Goal: Task Accomplishment & Management: Manage account settings

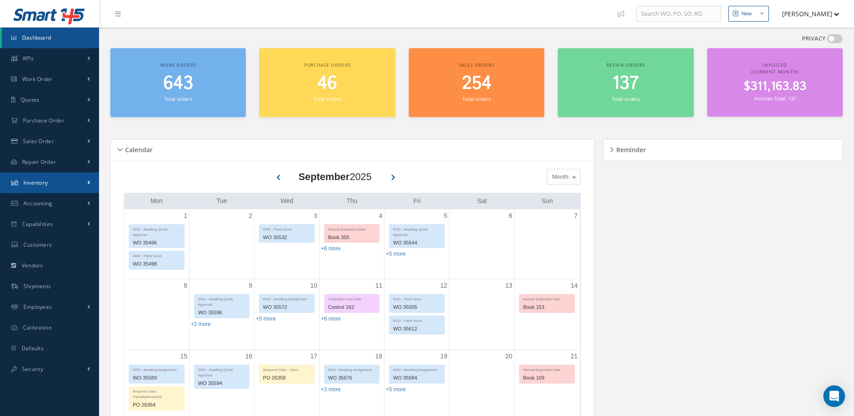
click at [29, 185] on span "Inventory" at bounding box center [35, 183] width 25 height 8
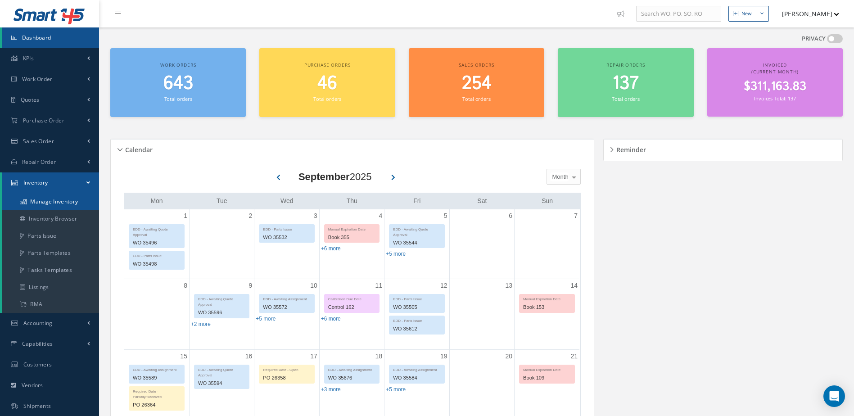
click at [42, 203] on link "Manage Inventory" at bounding box center [50, 201] width 97 height 17
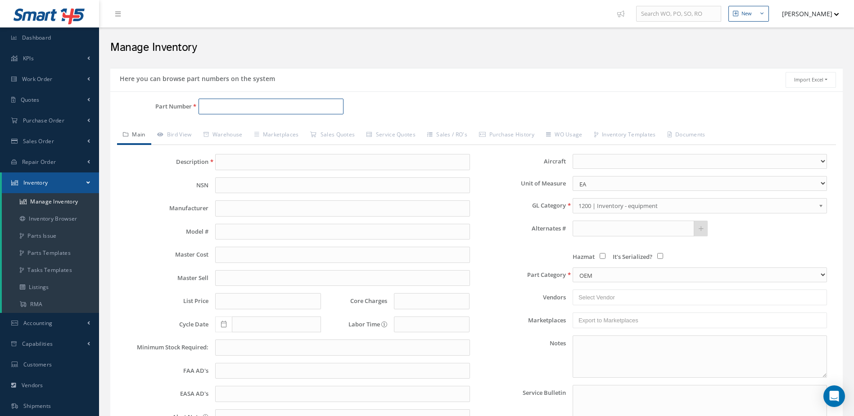
click at [263, 105] on input "Part Number" at bounding box center [271, 107] width 145 height 16
type input "3-1418"
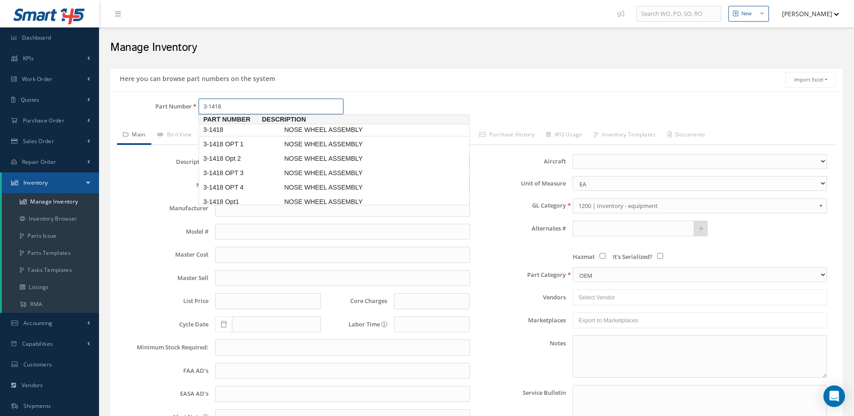
click at [318, 128] on span "NOSE WHEEL ASSEMBLY" at bounding box center [349, 129] width 135 height 9
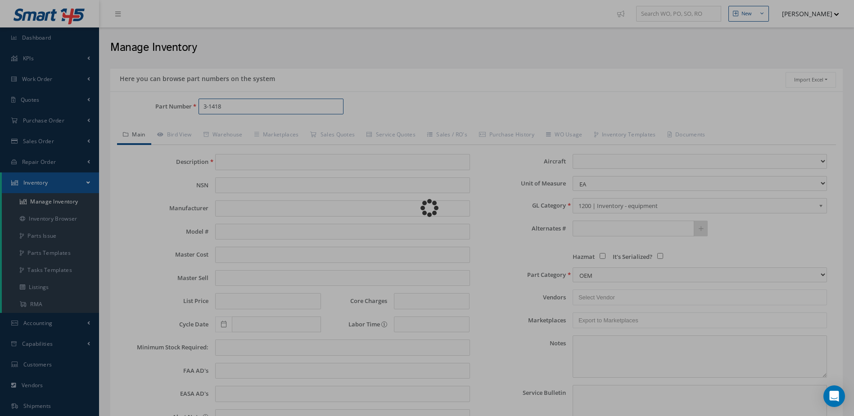
type input "NOSE WHEEL ASSEMBLY"
type input "[PERSON_NAME] CORPORATION"
type input "1875.00"
type input "0.00"
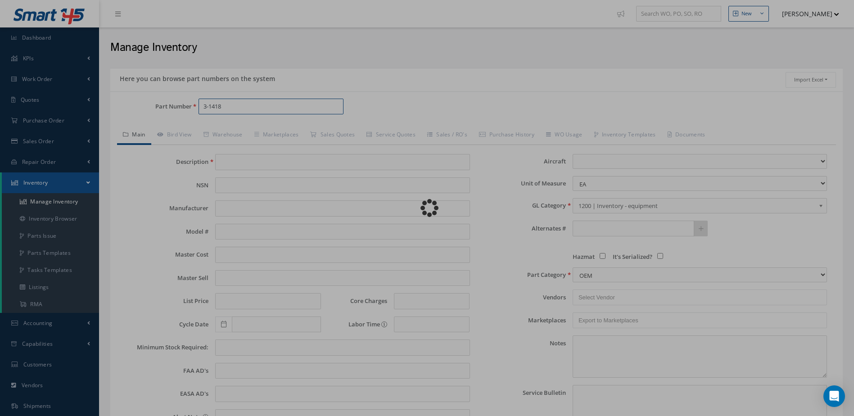
type input "0.00"
select select
type textarea "JAN/2025: -STD OH EXCHANGE $ 2,250.00 WITH TIRE P/N [PHONE_NUMBER] . CORE VALUE…"
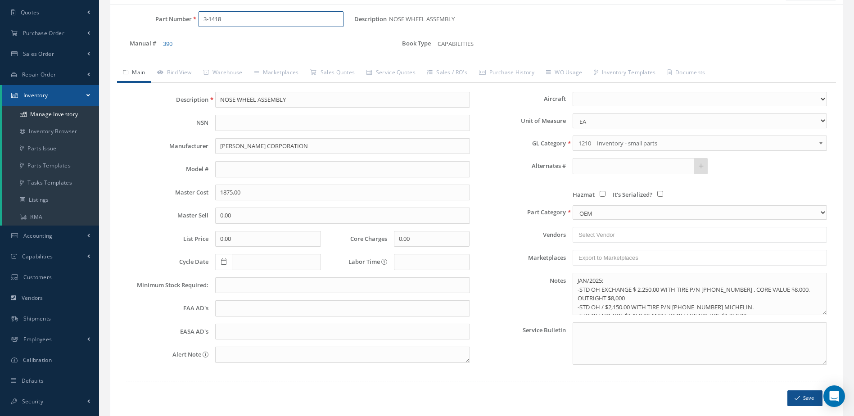
scroll to position [90, 0]
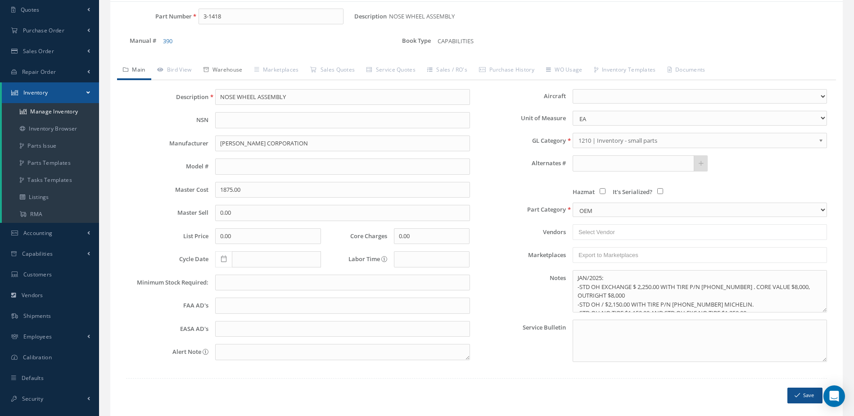
click at [228, 68] on link "Warehouse" at bounding box center [223, 70] width 51 height 19
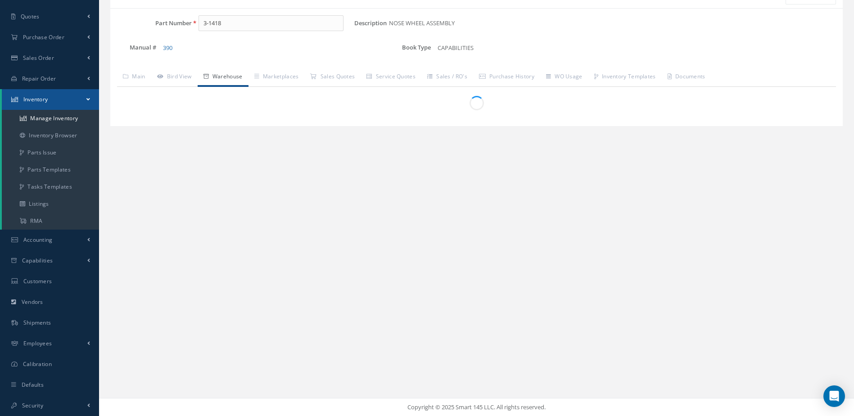
scroll to position [83, 0]
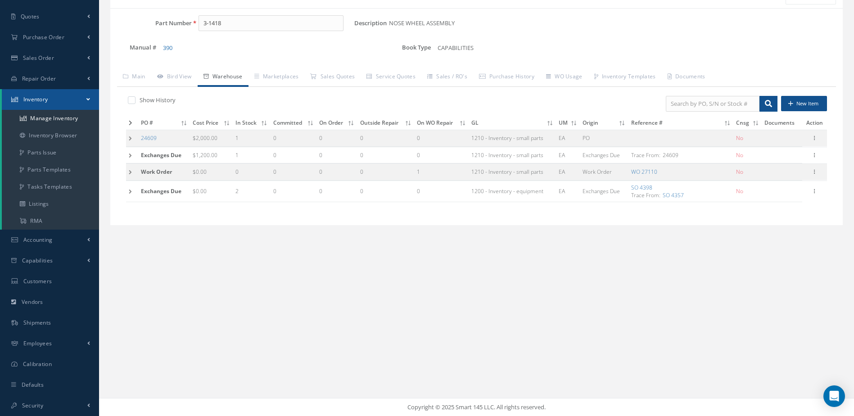
click at [132, 120] on td at bounding box center [132, 123] width 12 height 14
click at [131, 121] on icon at bounding box center [131, 122] width 4 height 5
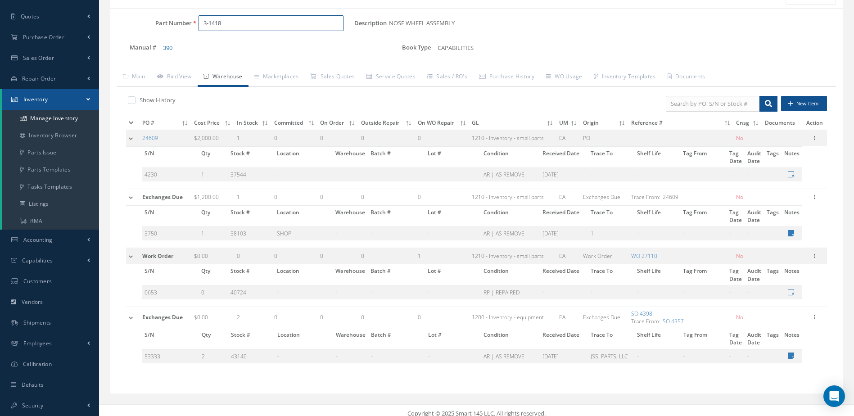
drag, startPoint x: 241, startPoint y: 25, endPoint x: 186, endPoint y: 34, distance: 56.5
click at [185, 34] on div "Part Number 3-1418" at bounding box center [232, 26] width 244 height 23
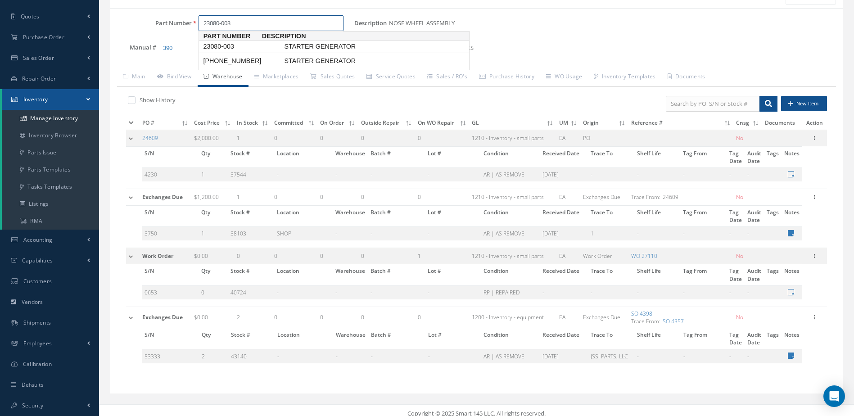
click at [222, 45] on span "23080-003" at bounding box center [241, 46] width 81 height 9
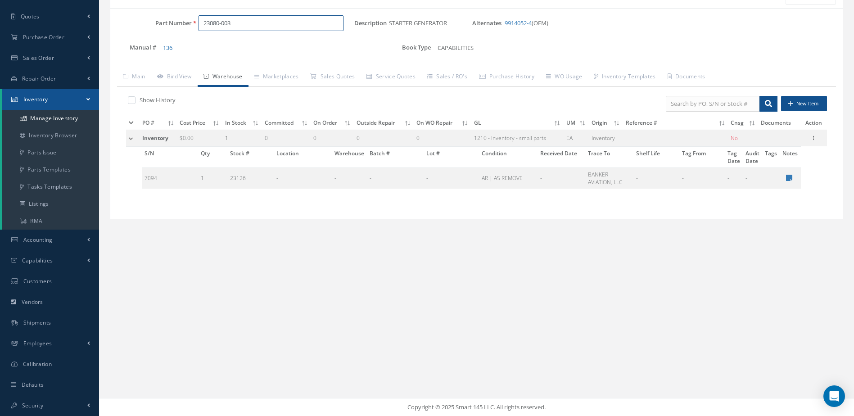
click at [237, 26] on input "23080-003" at bounding box center [271, 23] width 145 height 16
click at [299, 46] on span "STARTER GENERATOR" at bounding box center [349, 46] width 135 height 9
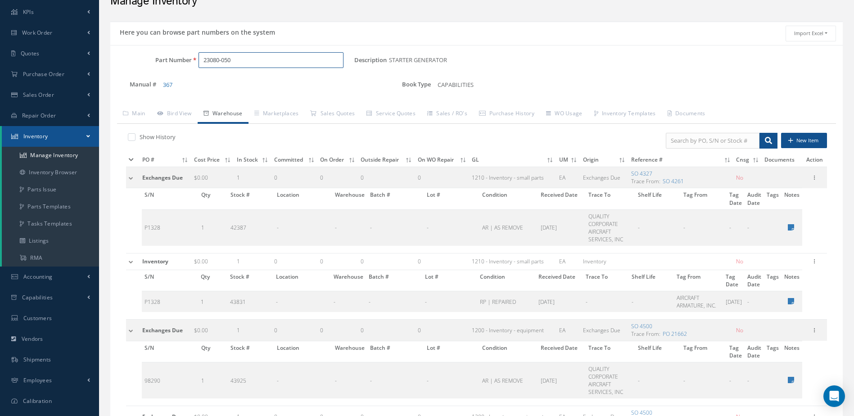
scroll to position [0, 0]
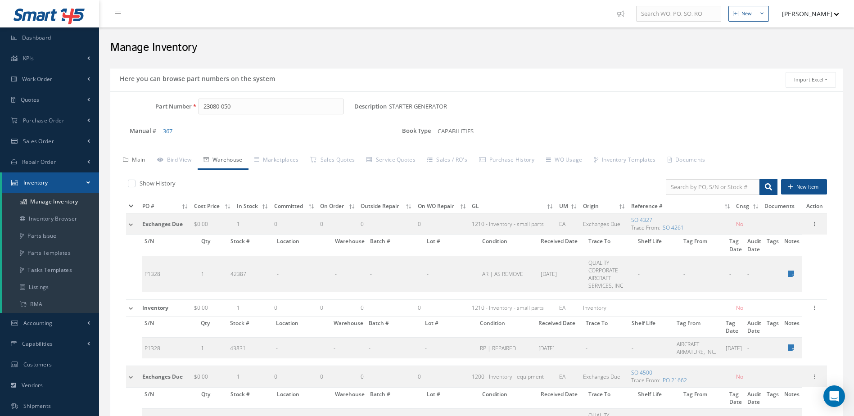
click at [140, 156] on link "Main" at bounding box center [134, 160] width 34 height 19
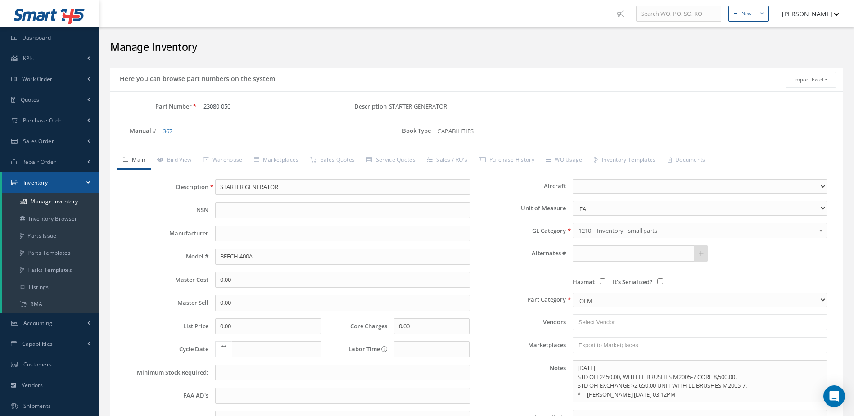
drag, startPoint x: 259, startPoint y: 109, endPoint x: 197, endPoint y: 120, distance: 62.7
click at [197, 120] on div "Part Number 23080-050" at bounding box center [232, 110] width 244 height 23
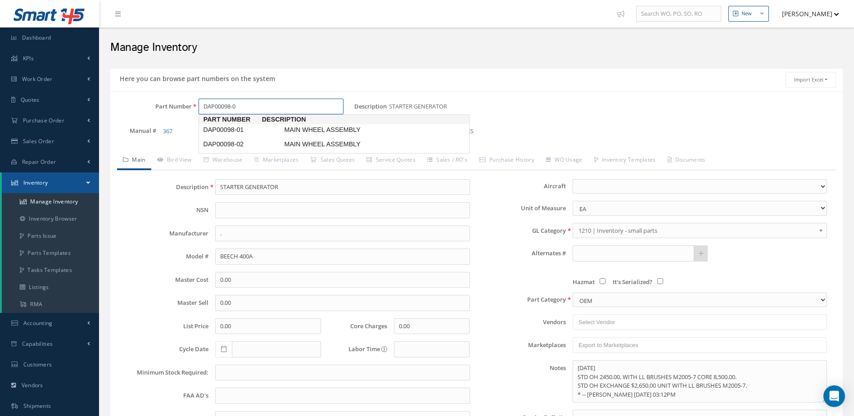
type input "DAP00098-02"
click at [263, 129] on span "DAP00098-02" at bounding box center [241, 129] width 81 height 9
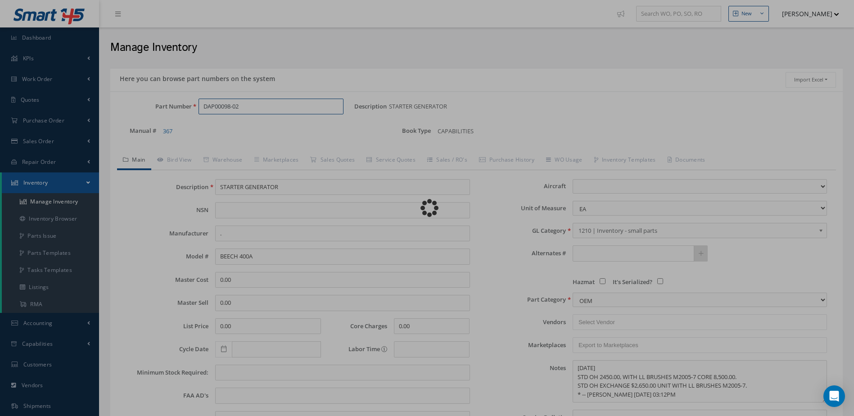
type input "MAIN WHEEL ASSEMBLY"
type input "MABS"
type input "PHENOM 300"
type input "10000.00"
type input "10868.00"
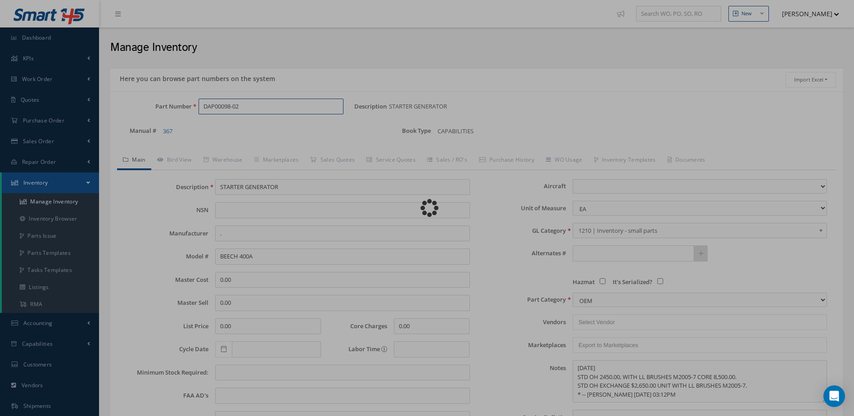
type input "[DATE]"
select select
type textarea "[DATE]: -OH EX WITH TIRE GOODYEAR 258K63-2 $3,800.00, CORE VALUE $13,500.00. -S…"
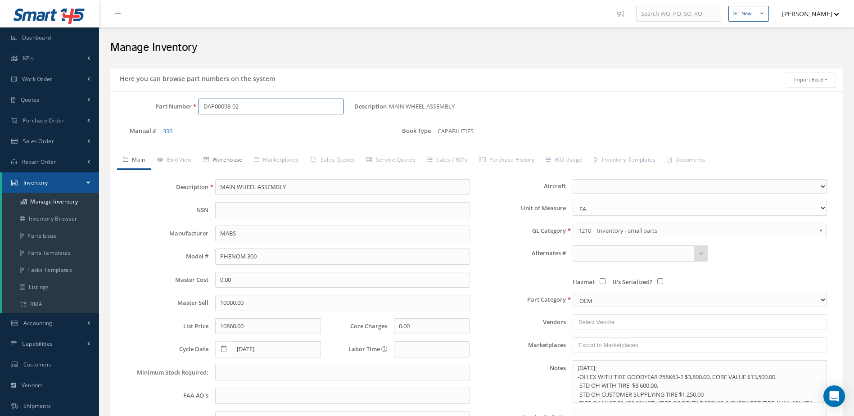
type input "DAP00098-02"
click at [222, 157] on link "Warehouse" at bounding box center [223, 160] width 51 height 19
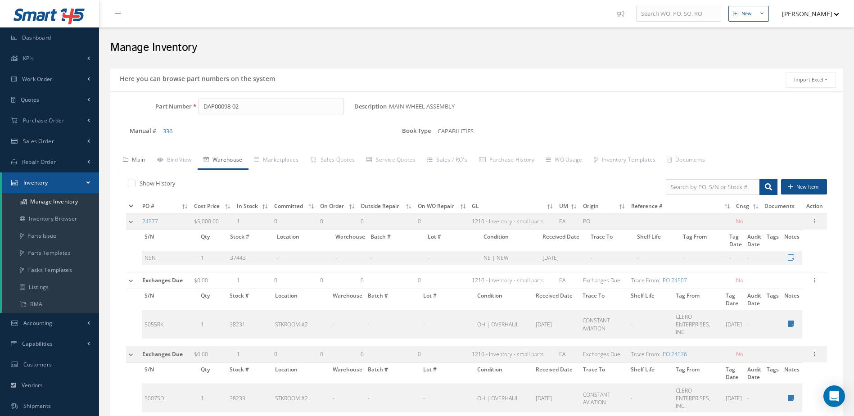
click at [133, 158] on link "Main" at bounding box center [134, 160] width 34 height 19
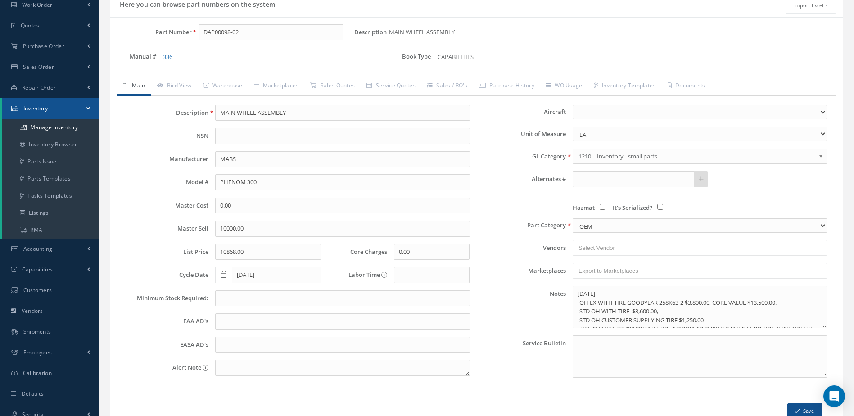
scroll to position [90, 0]
